Goal: Task Accomplishment & Management: Manage account settings

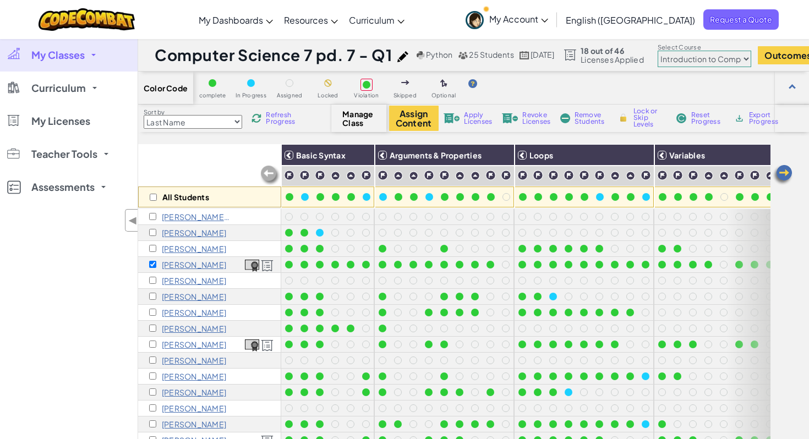
click at [87, 54] on link "My Classes" at bounding box center [69, 55] width 138 height 33
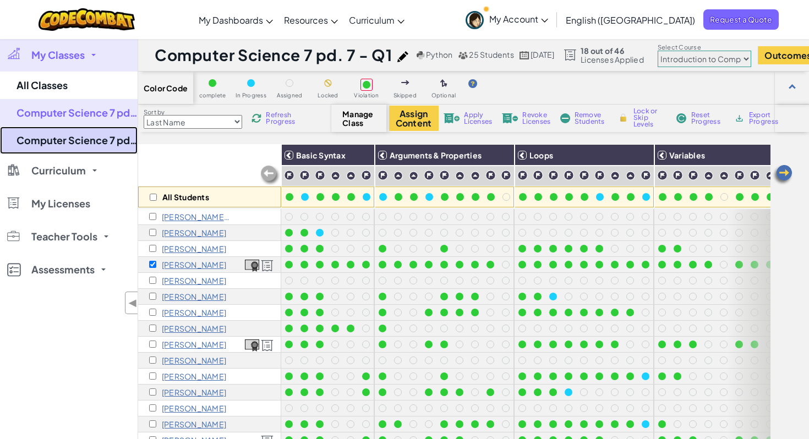
click at [92, 141] on link "Computer Science 7 pd. 8 - Q1" at bounding box center [69, 141] width 138 height 28
select select "5789587aad86a6efb573701e"
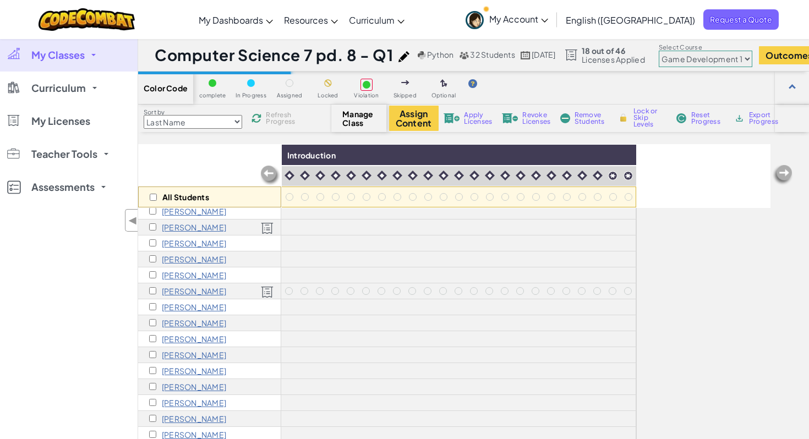
scroll to position [191, 0]
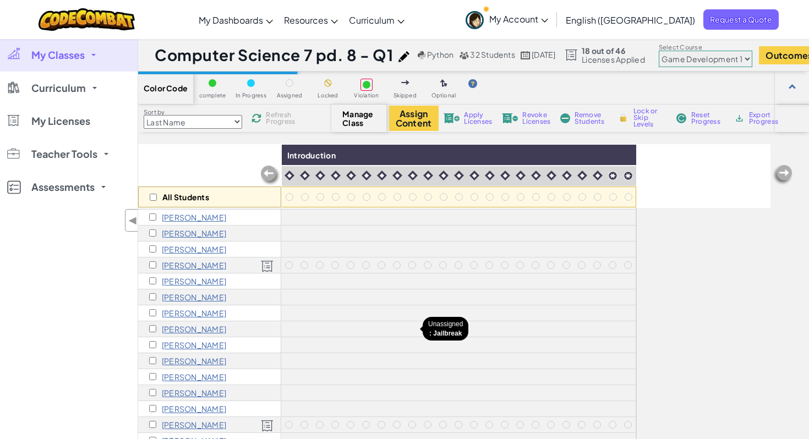
select select "560f1a9f22961295f9427742"
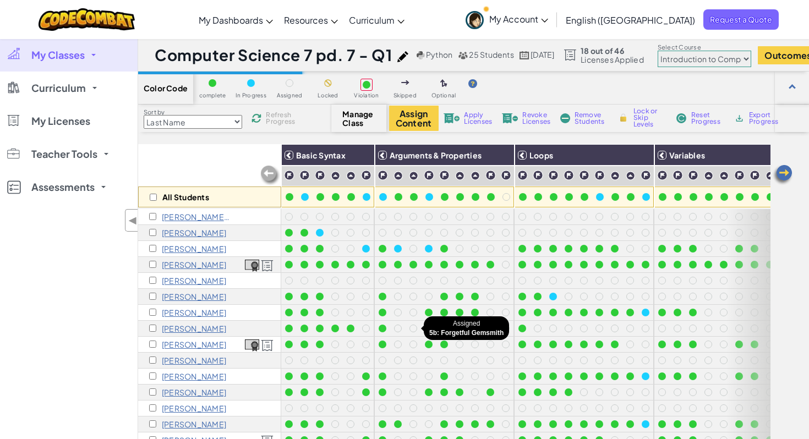
scroll to position [0, 101]
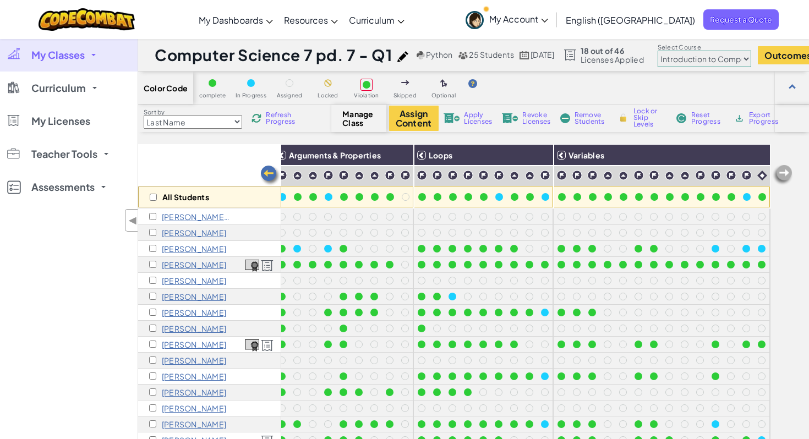
click at [94, 51] on link "My Classes" at bounding box center [69, 55] width 138 height 33
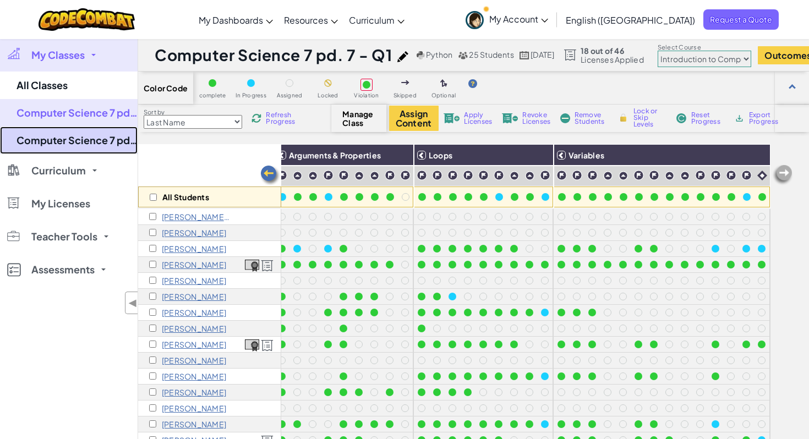
click at [104, 139] on link "Computer Science 7 pd. 8 - Q1" at bounding box center [69, 141] width 138 height 28
select select "5789587aad86a6efb573701e"
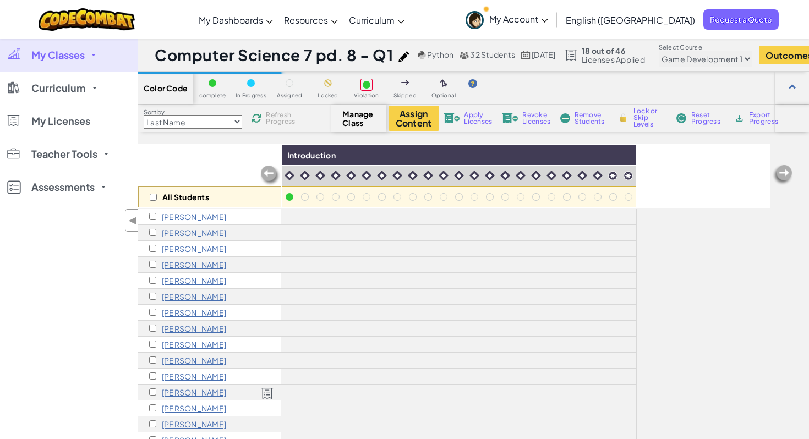
click at [711, 59] on select "Junior Introduction to Computer Science Game Development 1 Web Development 1 Co…" at bounding box center [705, 59] width 94 height 17
click at [680, 51] on select "Junior Introduction to Computer Science Game Development 1 Web Development 1 Co…" at bounding box center [705, 59] width 94 height 17
click at [753, 59] on select "Junior Introduction to Computer Science Game Development 1 Web Development 1 Co…" at bounding box center [706, 59] width 94 height 17
select select "560f1a9f22961295f9427742"
click at [680, 51] on select "Junior Introduction to Computer Science Game Development 1 Web Development 1 Co…" at bounding box center [706, 59] width 94 height 17
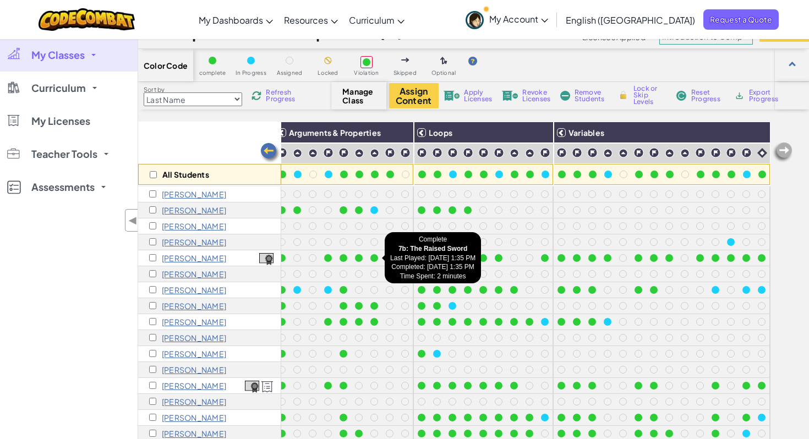
scroll to position [15, 0]
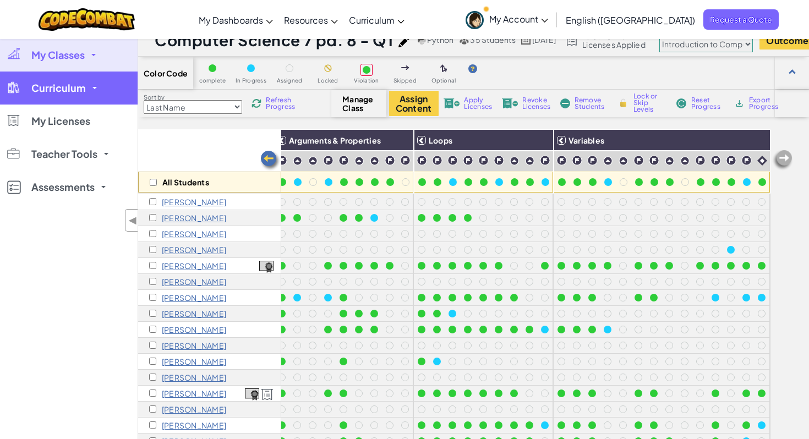
click at [84, 89] on link "Curriculum" at bounding box center [69, 88] width 138 height 33
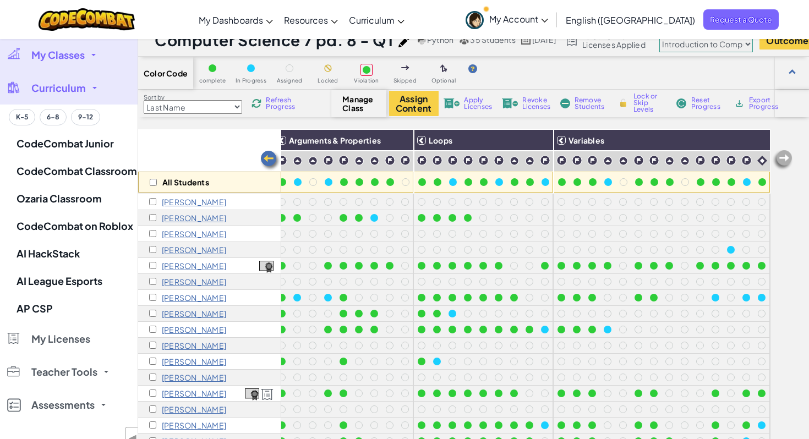
click at [85, 88] on link "Curriculum" at bounding box center [69, 88] width 138 height 33
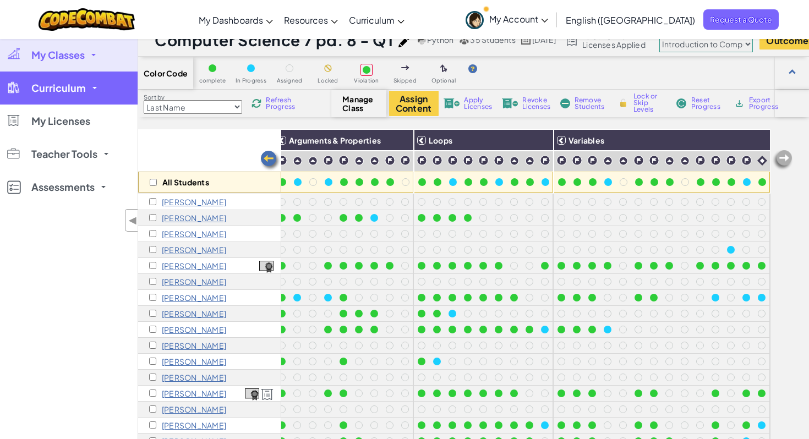
click at [85, 89] on link "Curriculum" at bounding box center [69, 88] width 138 height 33
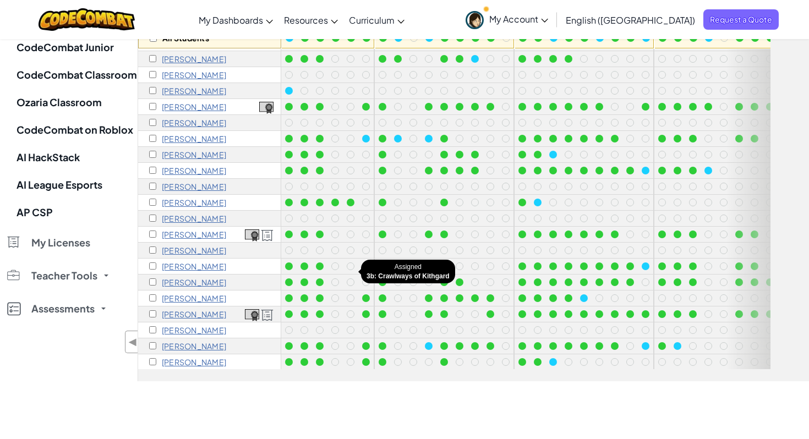
scroll to position [0, 0]
